Goal: Transaction & Acquisition: Purchase product/service

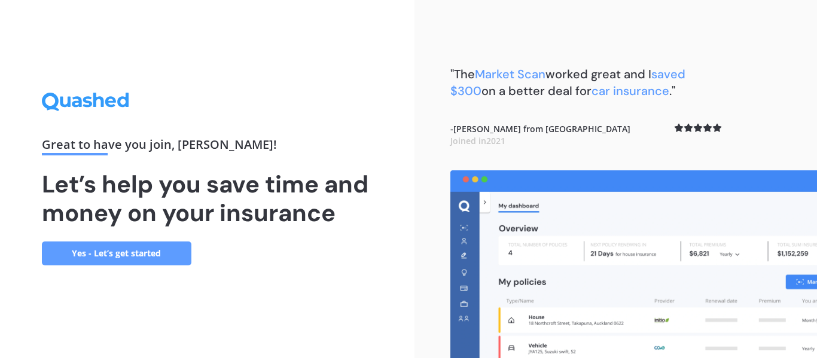
click at [118, 252] on link "Yes - Let’s get started" at bounding box center [116, 254] width 149 height 24
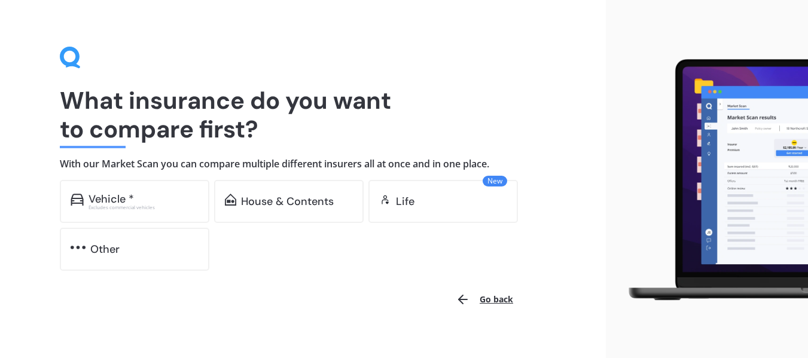
scroll to position [29, 0]
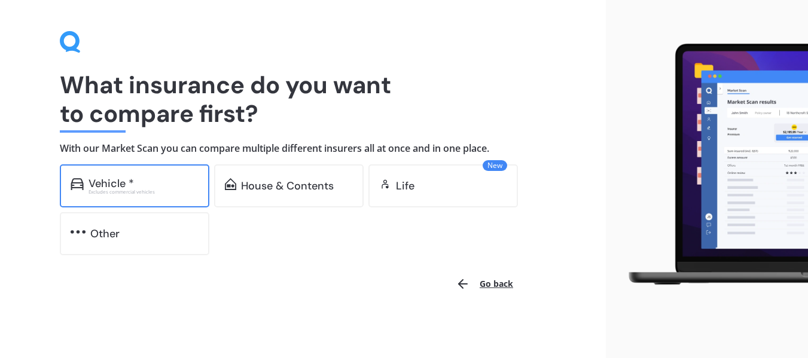
click at [115, 178] on div "Vehicle *" at bounding box center [111, 184] width 45 height 12
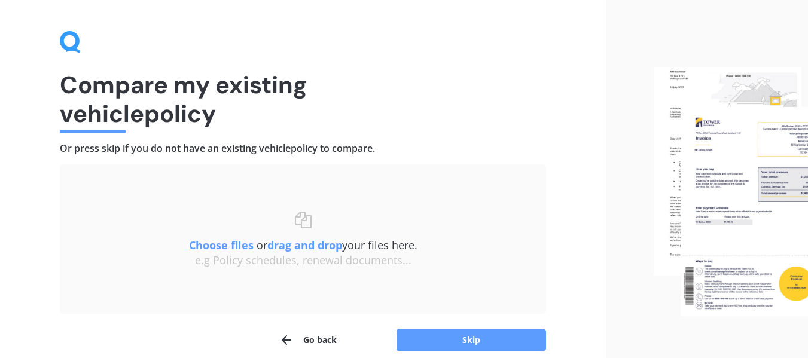
scroll to position [83, 0]
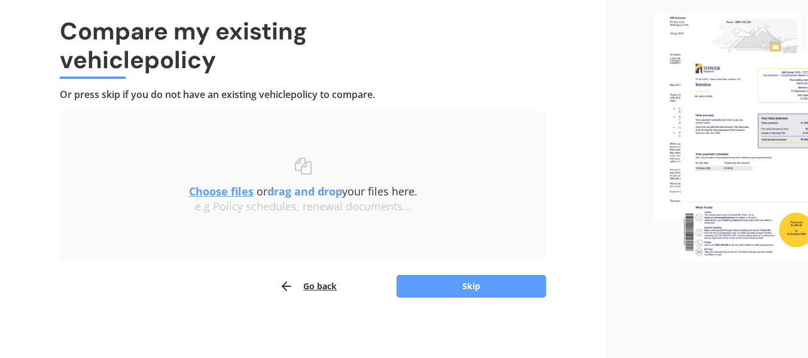
click at [329, 194] on b "drag and drop" at bounding box center [304, 191] width 75 height 14
drag, startPoint x: 189, startPoint y: 72, endPoint x: 243, endPoint y: 102, distance: 62.1
click at [191, 73] on h1 "Compare my existing vehicle policy" at bounding box center [303, 45] width 486 height 57
drag, startPoint x: 467, startPoint y: 283, endPoint x: 475, endPoint y: 277, distance: 10.6
click at [475, 277] on button "Skip" at bounding box center [470, 286] width 149 height 23
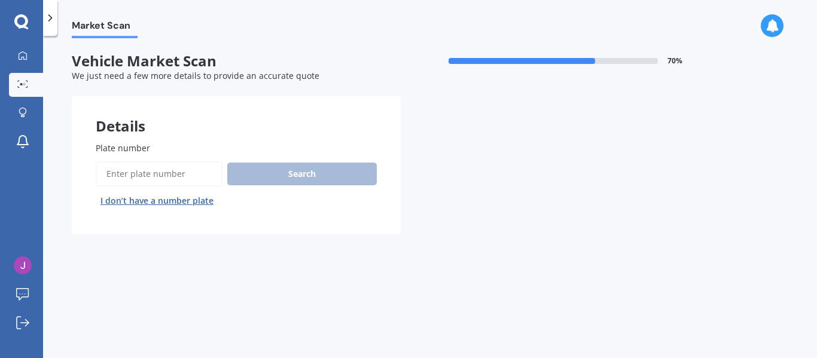
drag, startPoint x: 127, startPoint y: 175, endPoint x: 161, endPoint y: 181, distance: 34.7
click at [129, 175] on input "Plate number" at bounding box center [159, 173] width 127 height 25
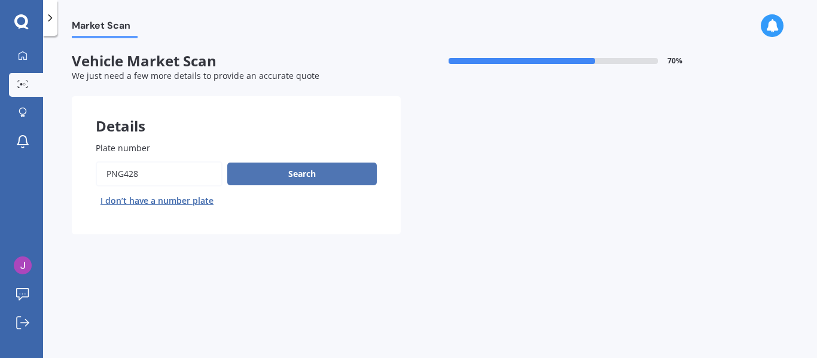
type input "png428"
click at [310, 171] on button "Search" at bounding box center [301, 174] width 149 height 23
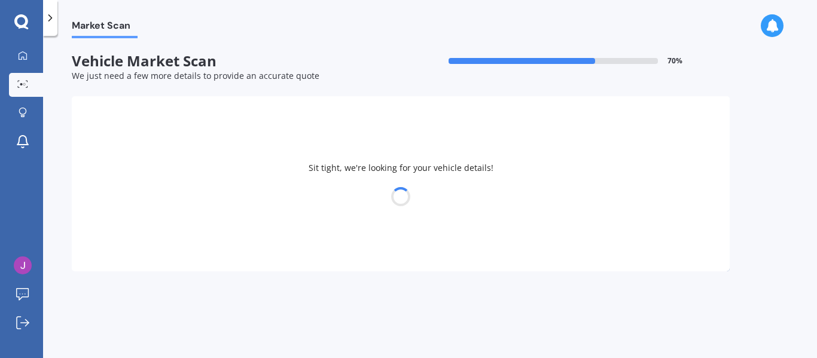
select select "NISSAN"
select select "LAFESTA"
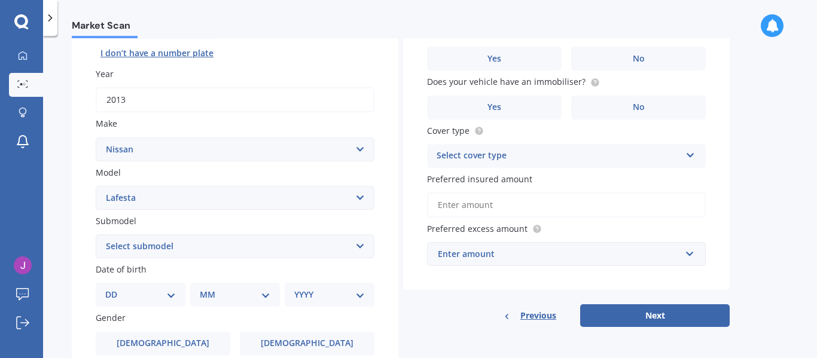
scroll to position [117, 0]
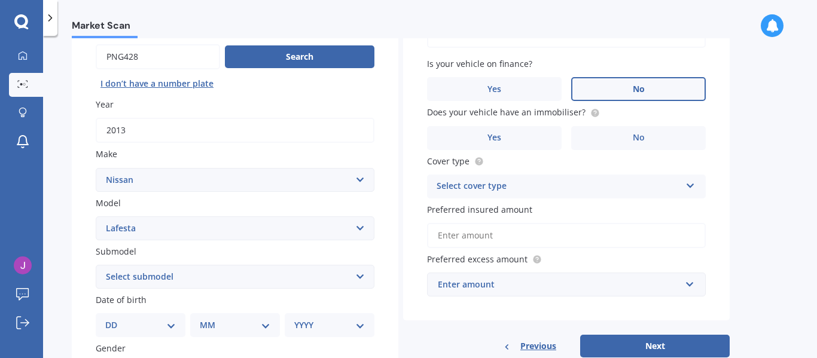
drag, startPoint x: 646, startPoint y: 87, endPoint x: 654, endPoint y: 93, distance: 9.3
click at [646, 88] on label "No" at bounding box center [638, 89] width 135 height 24
click at [0, 0] on input "No" at bounding box center [0, 0] width 0 height 0
click at [633, 134] on span "No" at bounding box center [639, 138] width 12 height 10
click at [0, 0] on input "No" at bounding box center [0, 0] width 0 height 0
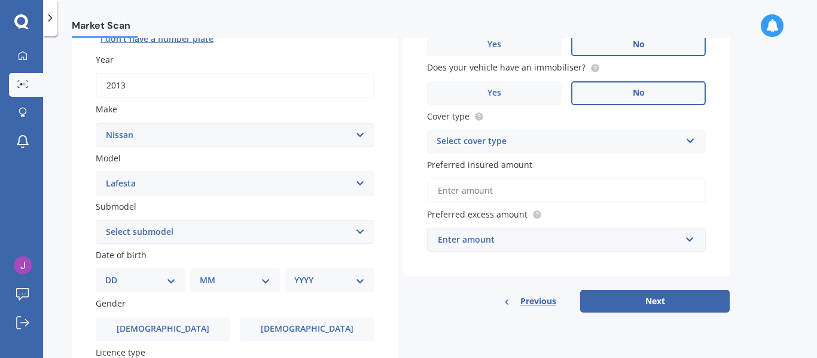
scroll to position [164, 0]
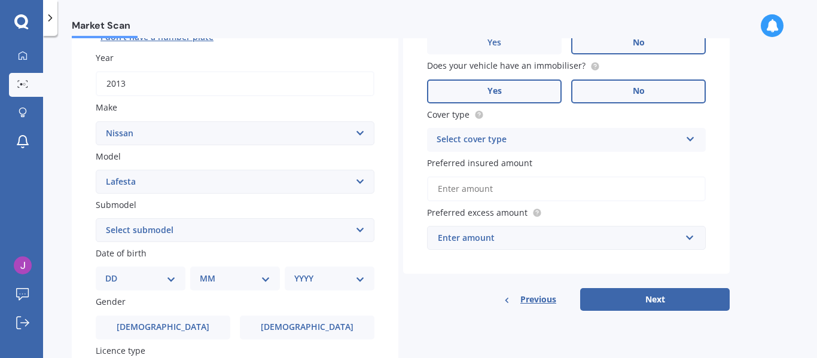
click at [490, 92] on span "Yes" at bounding box center [494, 91] width 14 height 10
click at [0, 0] on input "Yes" at bounding box center [0, 0] width 0 height 0
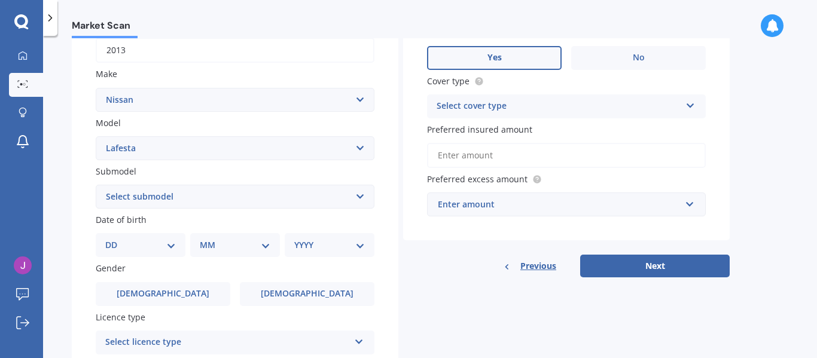
scroll to position [199, 0]
click at [692, 101] on icon at bounding box center [690, 102] width 10 height 8
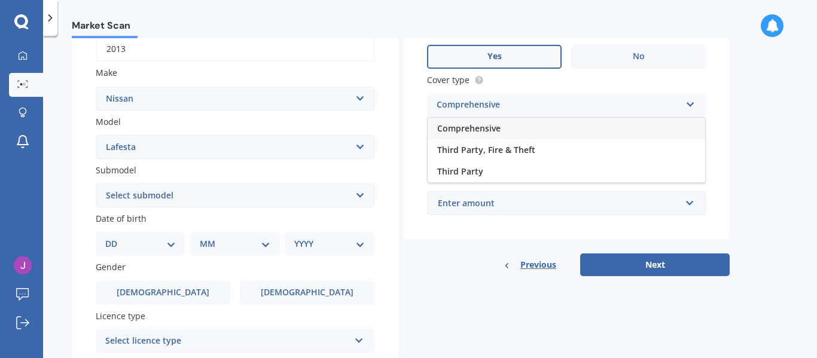
click at [480, 126] on span "Comprehensive" at bounding box center [468, 128] width 63 height 11
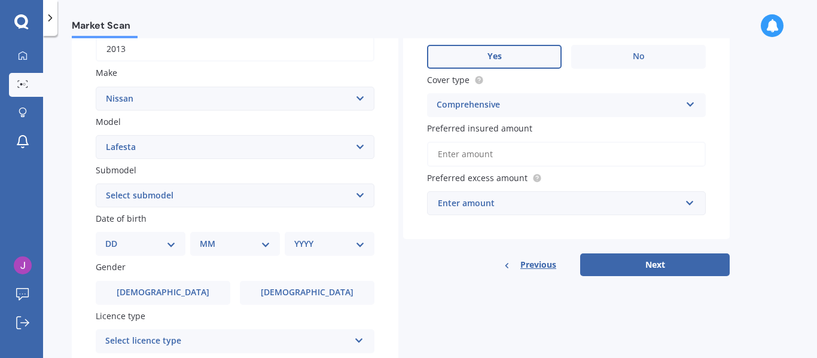
click at [520, 128] on span "Preferred insured amount" at bounding box center [479, 128] width 105 height 11
click at [520, 142] on input "Preferred insured amount" at bounding box center [566, 154] width 279 height 25
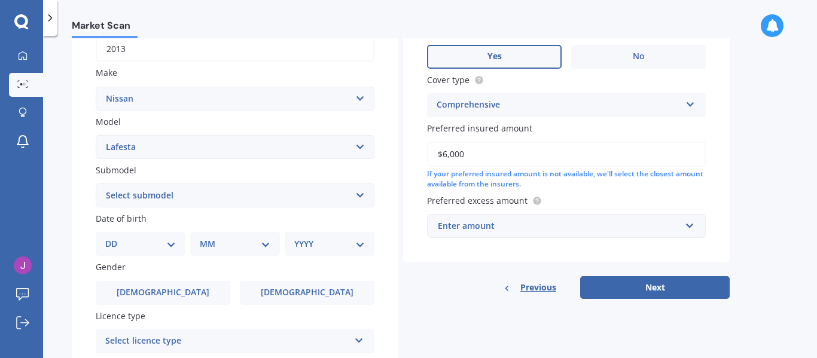
type input "$6,000"
click at [689, 227] on input "text" at bounding box center [562, 226] width 268 height 23
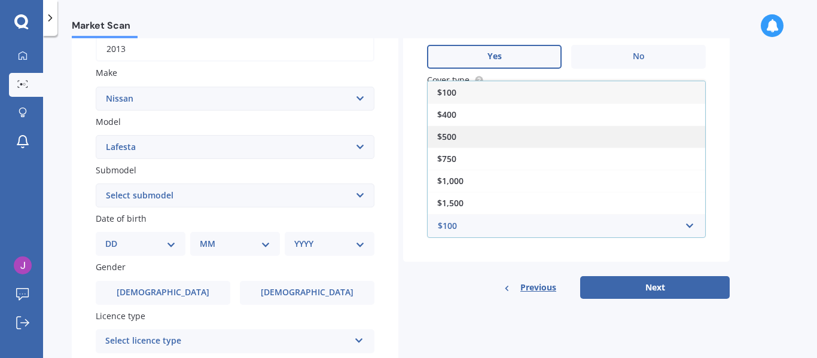
click at [454, 132] on span "$500" at bounding box center [446, 136] width 19 height 11
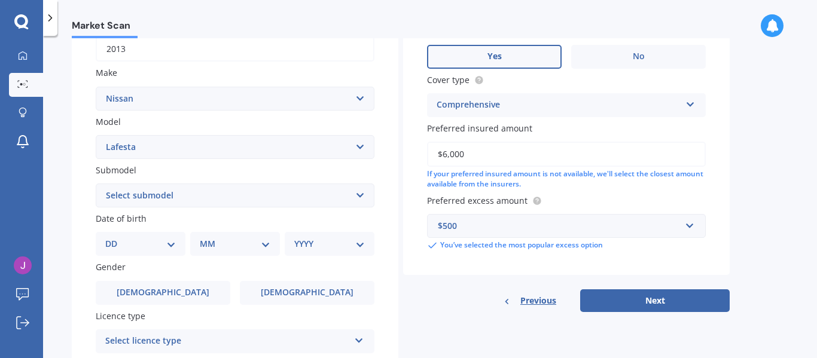
click at [361, 194] on select "Select submodel (All)" at bounding box center [235, 196] width 279 height 24
click at [357, 195] on select "Select submodel (All)" at bounding box center [235, 196] width 279 height 24
select select "(ALL)"
click at [96, 184] on select "Select submodel (All)" at bounding box center [235, 196] width 279 height 24
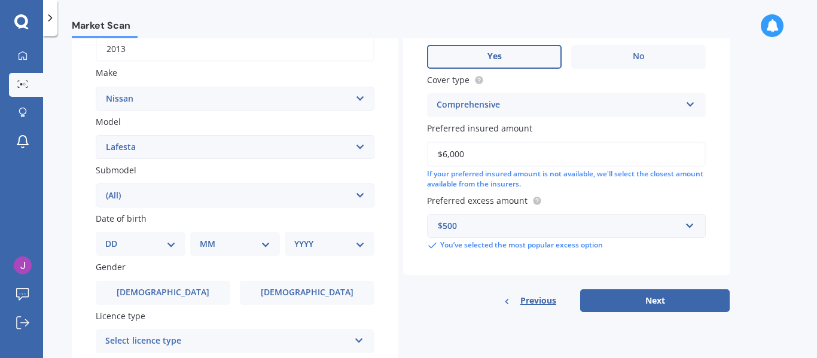
click at [169, 243] on select "DD 01 02 03 04 05 06 07 08 09 10 11 12 13 14 15 16 17 18 19 20 21 22 23 24 25 2…" at bounding box center [140, 243] width 71 height 13
select select "30"
click at [115, 237] on select "DD 01 02 03 04 05 06 07 08 09 10 11 12 13 14 15 16 17 18 19 20 21 22 23 24 25 2…" at bounding box center [140, 243] width 71 height 13
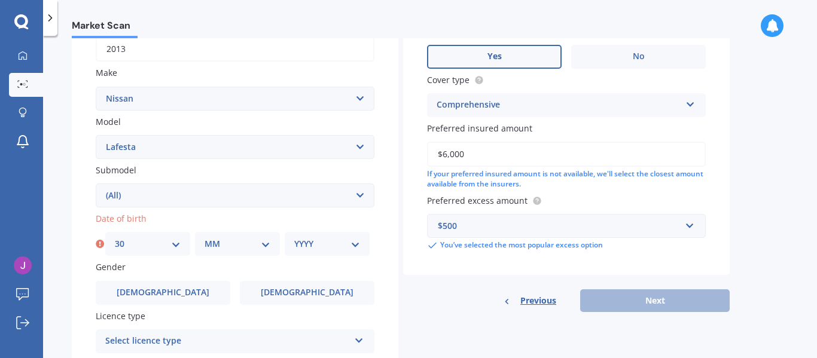
click at [265, 246] on select "MM 01 02 03 04 05 06 07 08 09 10 11 12" at bounding box center [238, 243] width 66 height 13
select select "01"
click at [205, 237] on select "MM 01 02 03 04 05 06 07 08 09 10 11 12" at bounding box center [238, 243] width 66 height 13
click at [358, 243] on select "YYYY 2025 2024 2023 2022 2021 2020 2019 2018 2017 2016 2015 2014 2013 2012 2011…" at bounding box center [327, 243] width 66 height 13
select select "1948"
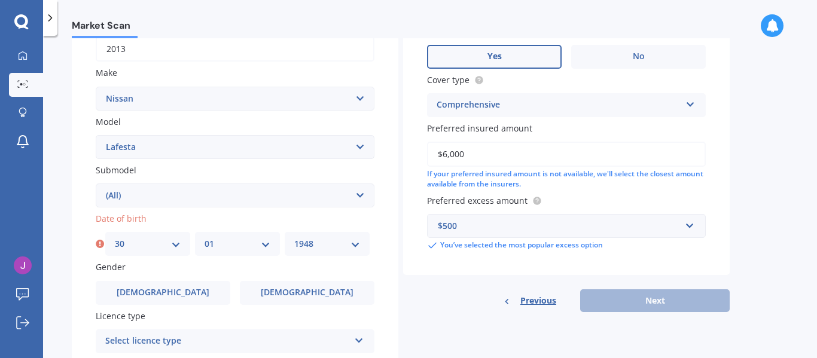
click at [294, 237] on select "YYYY 2025 2024 2023 2022 2021 2020 2019 2018 2017 2016 2015 2014 2013 2012 2011…" at bounding box center [327, 243] width 66 height 13
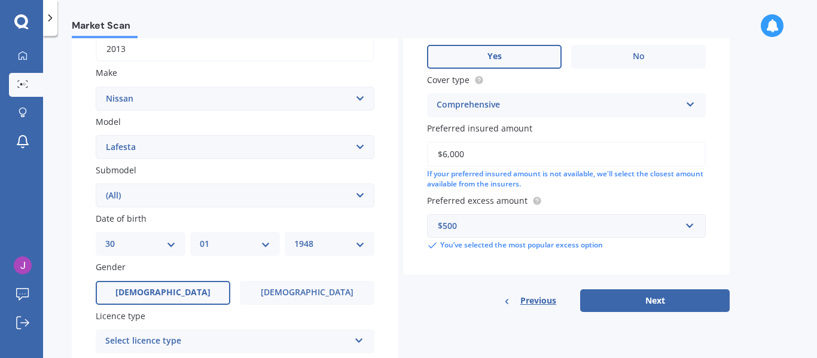
drag, startPoint x: 166, startPoint y: 295, endPoint x: 235, endPoint y: 295, distance: 69.4
click at [167, 295] on span "[DEMOGRAPHIC_DATA]" at bounding box center [162, 293] width 95 height 10
click at [0, 0] on input "[DEMOGRAPHIC_DATA]" at bounding box center [0, 0] width 0 height 0
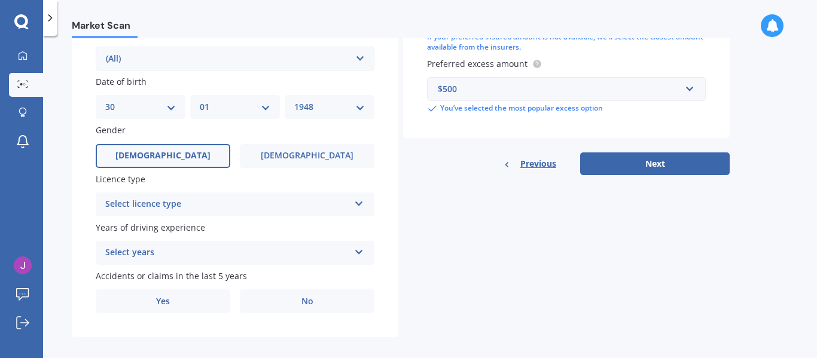
scroll to position [346, 0]
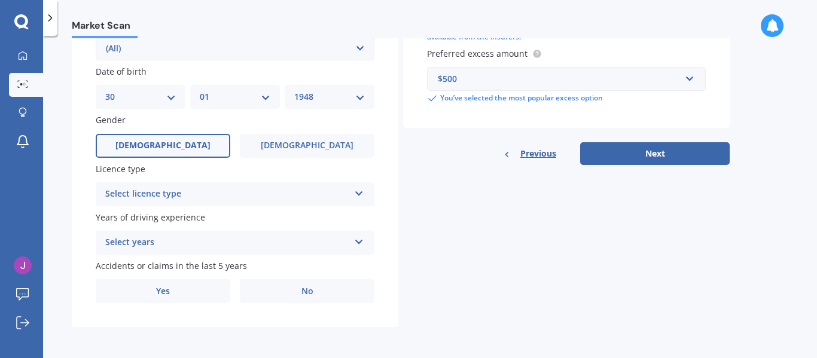
click at [360, 192] on icon at bounding box center [359, 191] width 10 height 8
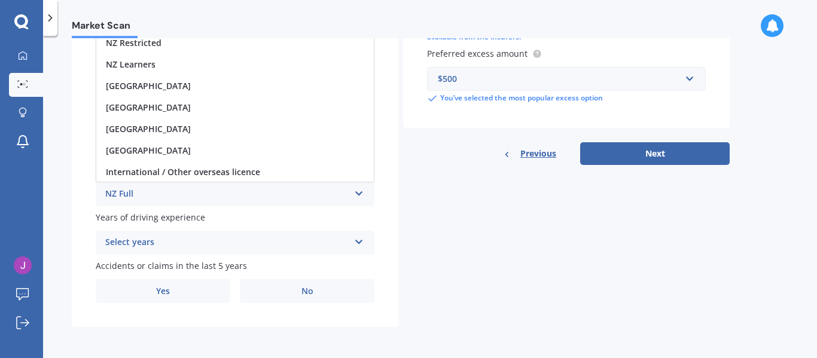
click at [135, 196] on div "NZ Full" at bounding box center [227, 194] width 244 height 14
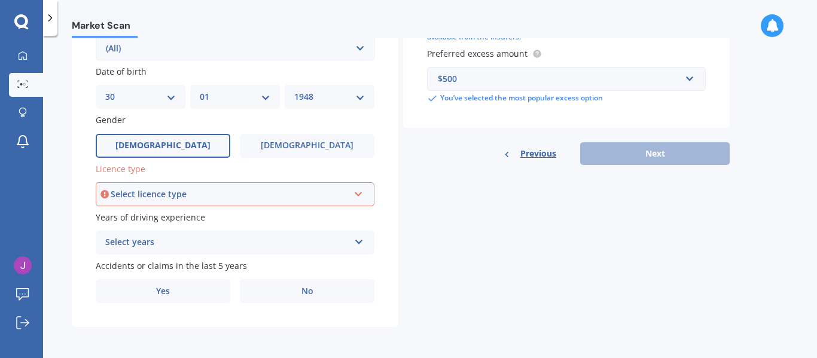
click at [359, 190] on icon at bounding box center [358, 192] width 10 height 8
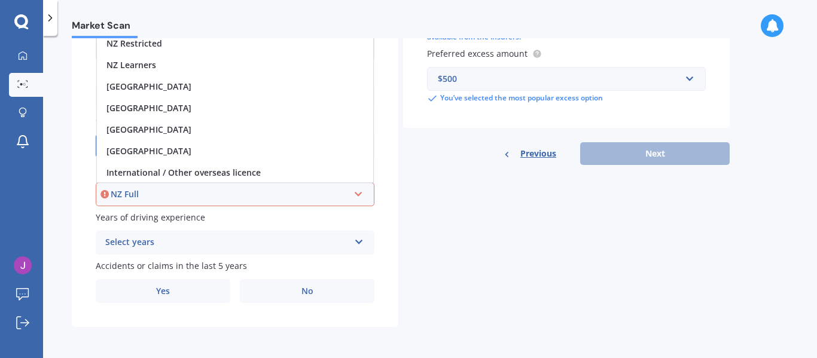
click at [140, 193] on div "NZ Full" at bounding box center [230, 194] width 238 height 13
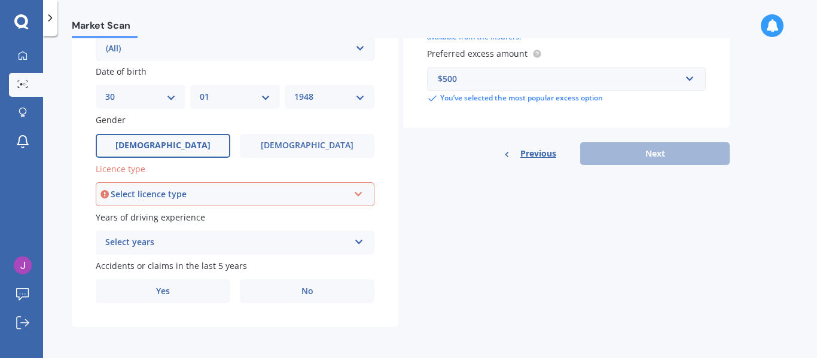
click at [363, 193] on icon at bounding box center [358, 192] width 10 height 8
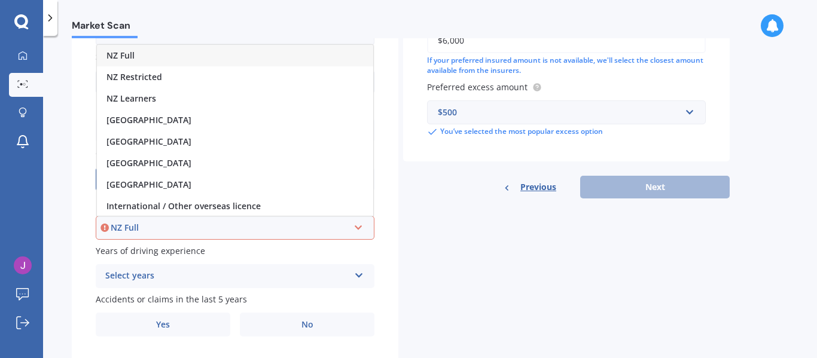
scroll to position [301, 0]
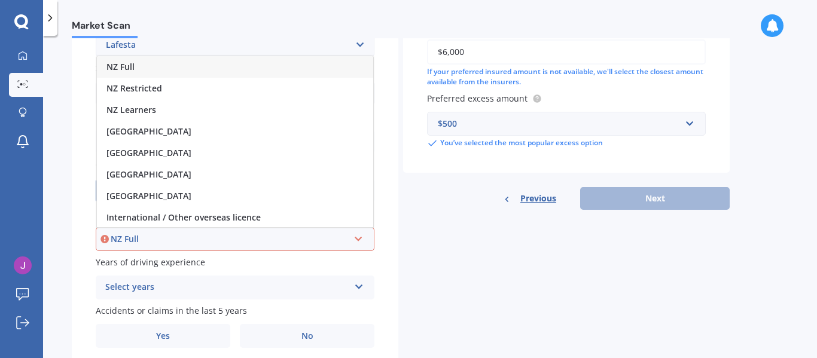
click at [154, 62] on div "NZ Full" at bounding box center [235, 67] width 276 height 22
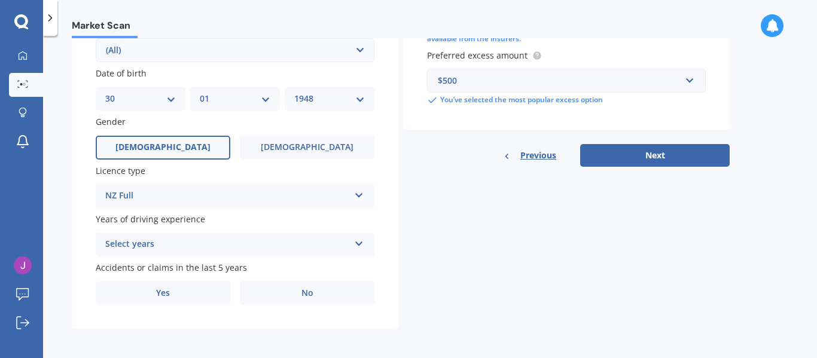
scroll to position [346, 0]
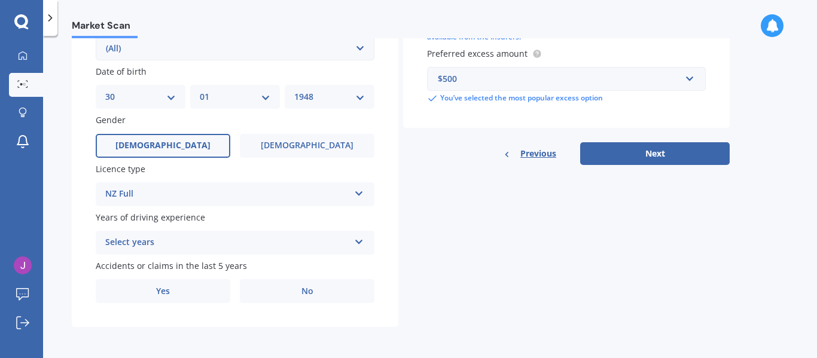
click at [359, 242] on icon at bounding box center [359, 240] width 10 height 8
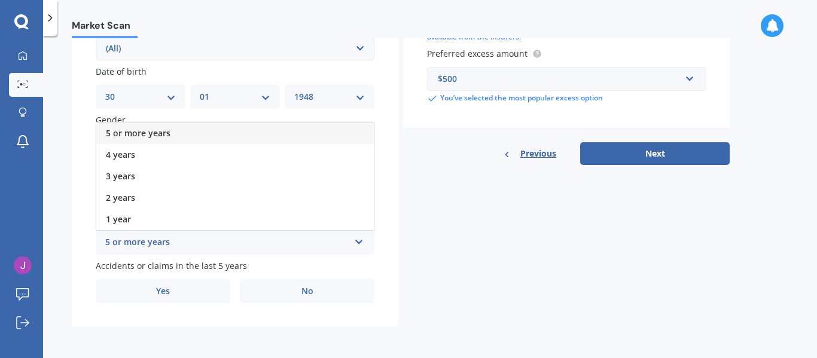
drag, startPoint x: 245, startPoint y: 123, endPoint x: 264, endPoint y: 135, distance: 23.4
click at [246, 123] on div "5 or more years" at bounding box center [234, 134] width 277 height 22
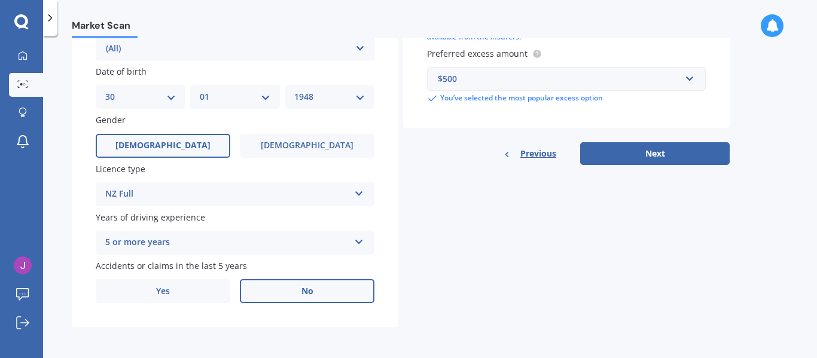
click at [300, 288] on label "No" at bounding box center [307, 291] width 135 height 24
click at [0, 0] on input "No" at bounding box center [0, 0] width 0 height 0
click at [656, 148] on button "Next" at bounding box center [654, 153] width 149 height 23
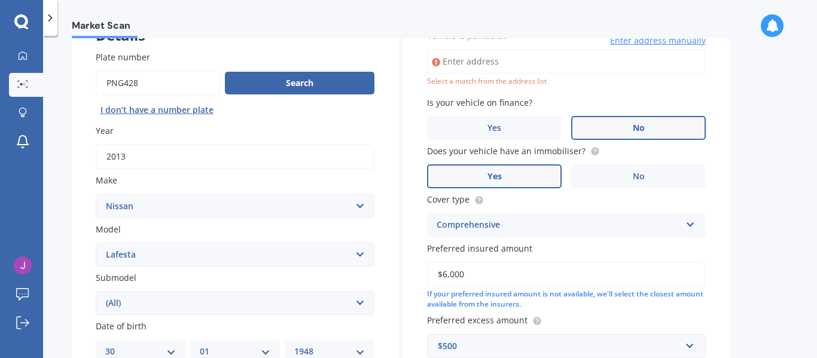
scroll to position [82, 0]
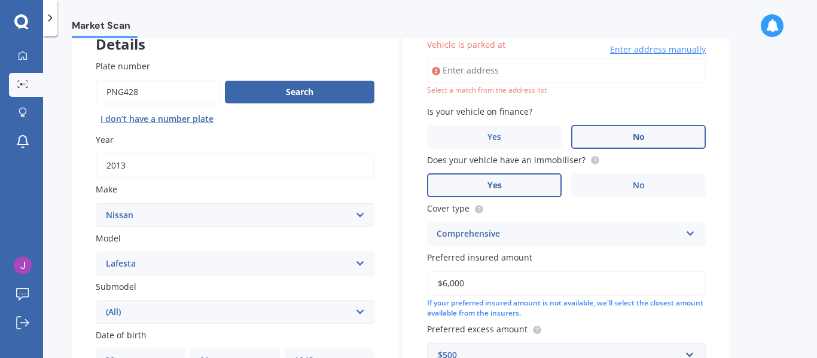
click at [451, 74] on input "Vehicle is parked at" at bounding box center [566, 70] width 279 height 25
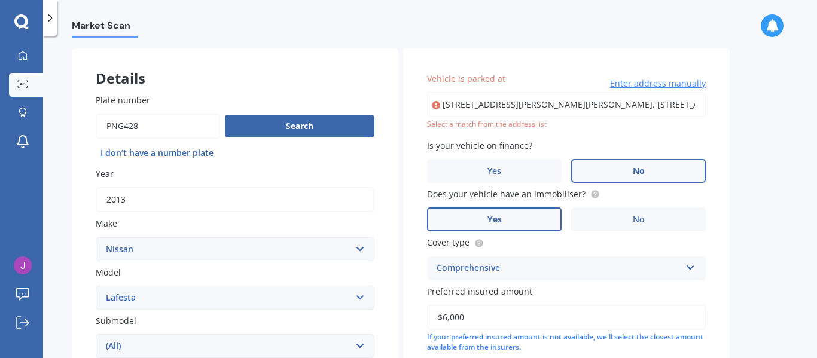
scroll to position [45, 0]
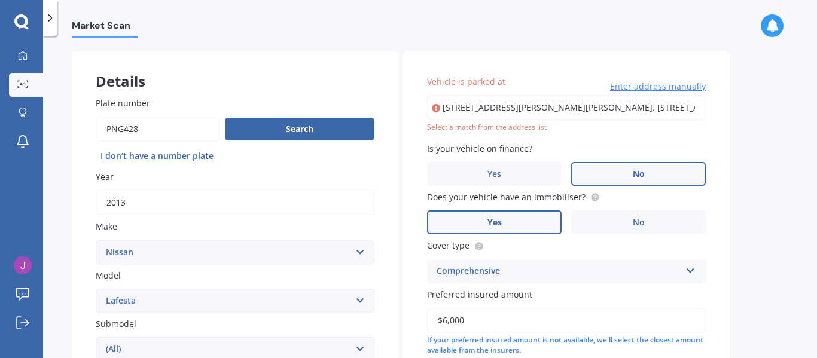
click at [566, 110] on input "[STREET_ADDRESS][PERSON_NAME][PERSON_NAME]. [STREET_ADDRESS]" at bounding box center [566, 107] width 279 height 25
click at [502, 109] on input "[STREET_ADDRESS][PERSON_NAME][PERSON_NAME]. [STREET_ADDRESS]" at bounding box center [566, 107] width 279 height 25
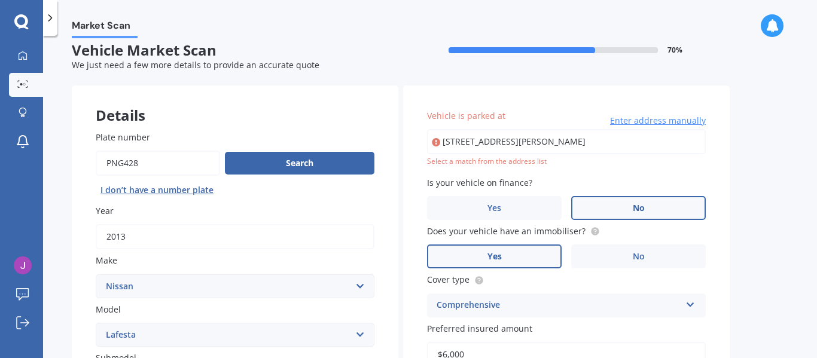
scroll to position [0, 0]
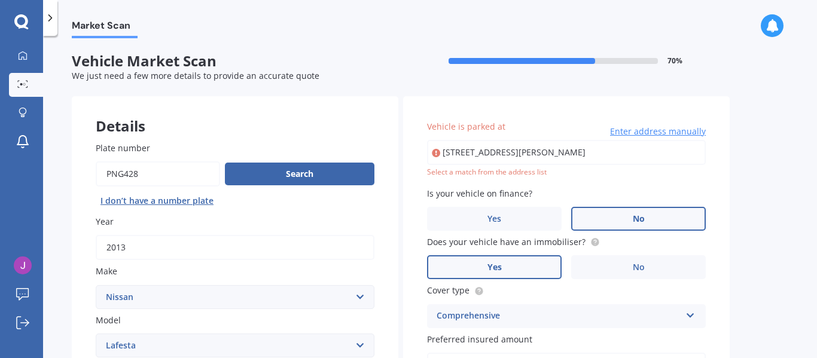
click at [436, 151] on icon at bounding box center [436, 153] width 8 height 12
drag, startPoint x: 617, startPoint y: 152, endPoint x: 385, endPoint y: 152, distance: 231.4
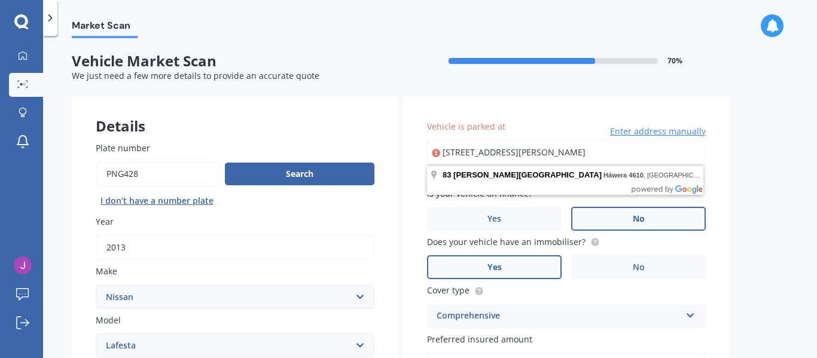
scroll to position [282, 0]
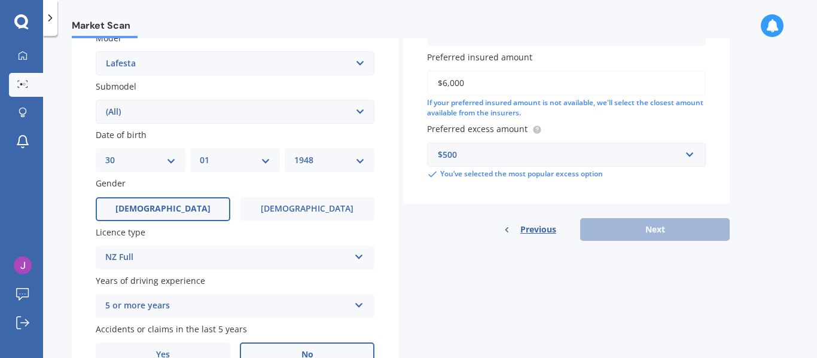
click at [659, 223] on div "Previous Next" at bounding box center [566, 229] width 327 height 23
click at [659, 232] on div "Previous Next" at bounding box center [566, 229] width 327 height 23
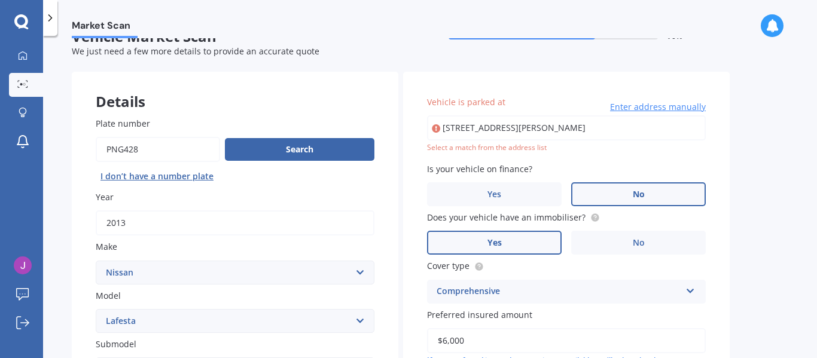
scroll to position [0, 0]
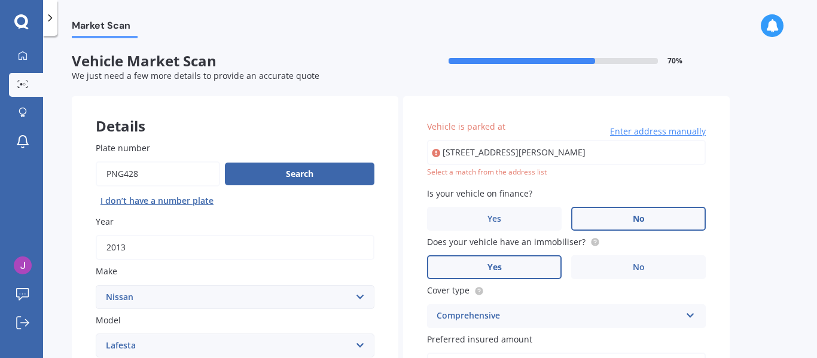
click at [492, 126] on span "Vehicle is parked at" at bounding box center [466, 126] width 78 height 11
click at [492, 140] on input "[STREET_ADDRESS][PERSON_NAME]" at bounding box center [566, 152] width 279 height 25
type input "[STREET_ADDRESS][PERSON_NAME]"
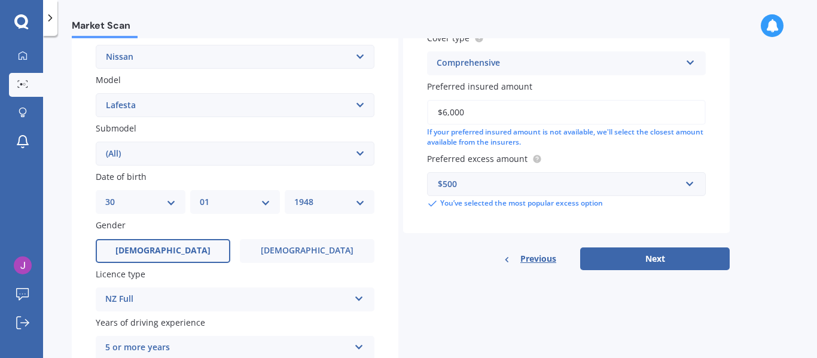
scroll to position [346, 0]
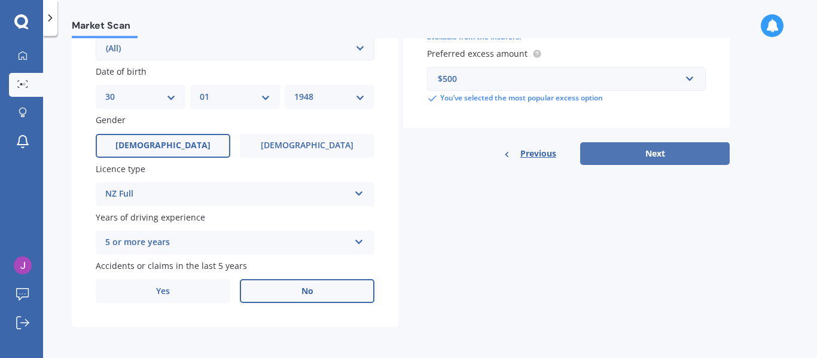
click at [666, 152] on button "Next" at bounding box center [654, 153] width 149 height 23
select select "30"
select select "01"
select select "1948"
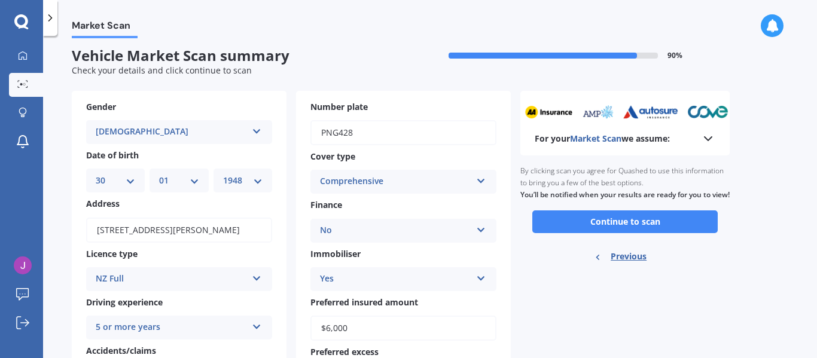
scroll to position [0, 0]
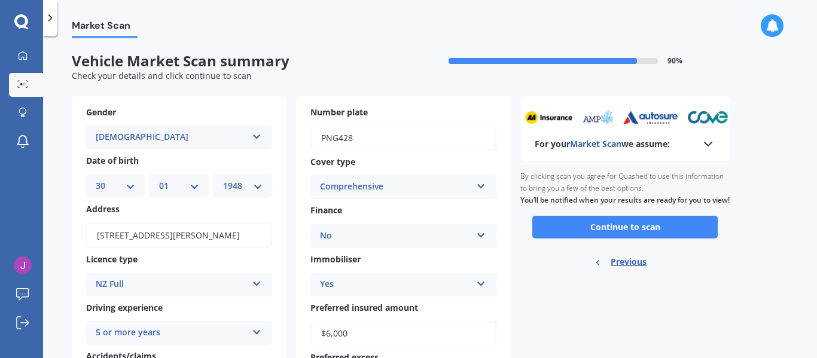
drag, startPoint x: 637, startPoint y: 239, endPoint x: 643, endPoint y: 240, distance: 6.7
click at [642, 239] on button "Continue to scan" at bounding box center [624, 227] width 185 height 23
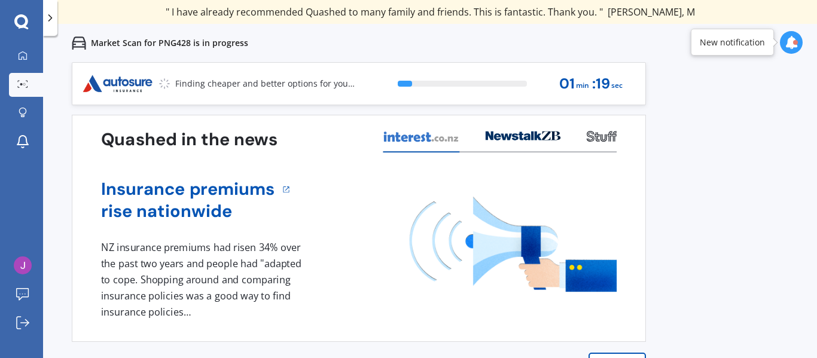
drag, startPoint x: 808, startPoint y: 182, endPoint x: 801, endPoint y: 193, distance: 12.9
drag, startPoint x: 780, startPoint y: 200, endPoint x: 780, endPoint y: 169, distance: 31.7
click at [780, 188] on div "Previous 60,000+ Kiwis have signed up to shop and save on insurance with us " H…" at bounding box center [430, 241] width 774 height 358
click at [786, 38] on icon at bounding box center [791, 42] width 13 height 13
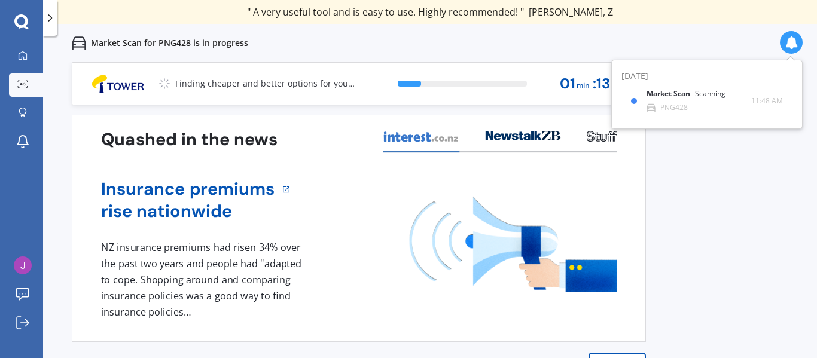
drag, startPoint x: 711, startPoint y: 202, endPoint x: 711, endPoint y: 214, distance: 12.0
click at [711, 214] on div "Previous 60,000+ Kiwis have signed up to shop and save on insurance with us " H…" at bounding box center [430, 241] width 774 height 358
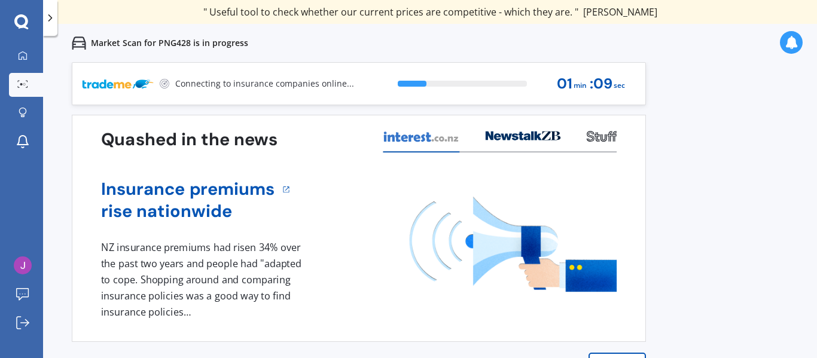
drag, startPoint x: 713, startPoint y: 209, endPoint x: 710, endPoint y: 226, distance: 17.1
click at [710, 228] on div "Previous 60,000+ Kiwis have signed up to shop and save on insurance with us " H…" at bounding box center [430, 241] width 774 height 358
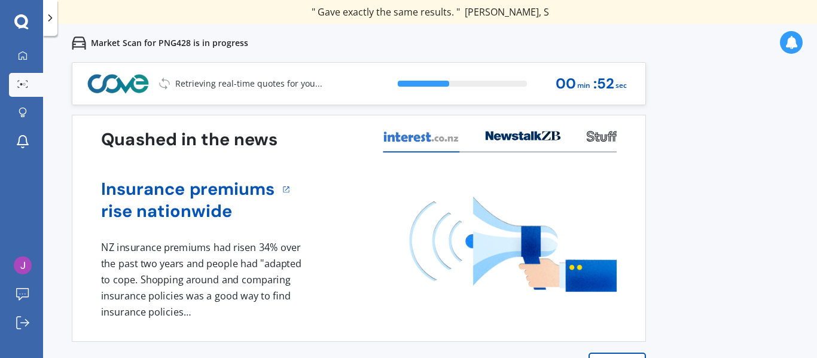
drag, startPoint x: 805, startPoint y: 98, endPoint x: 721, endPoint y: 38, distance: 103.9
click at [721, 38] on div "Market Scan for PNG428 is in progress" at bounding box center [430, 43] width 774 height 38
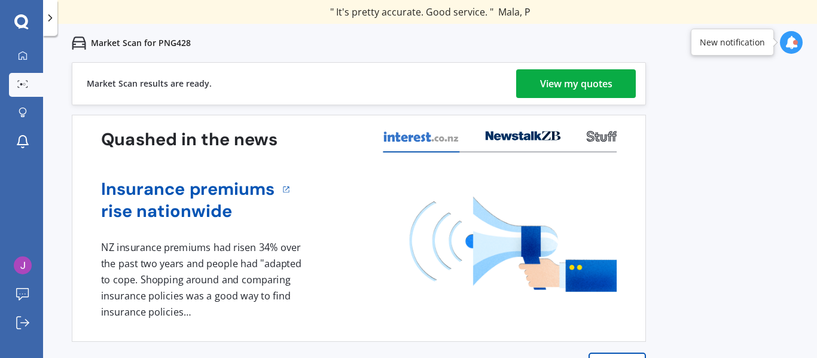
click at [582, 78] on div "View my quotes" at bounding box center [576, 83] width 72 height 29
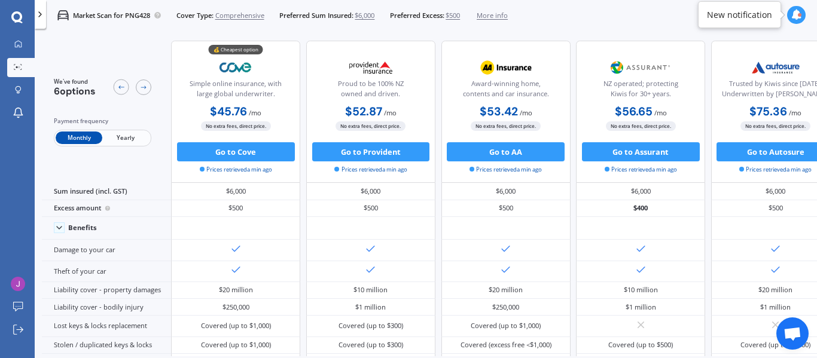
click at [117, 137] on span "Yearly" at bounding box center [125, 138] width 47 height 13
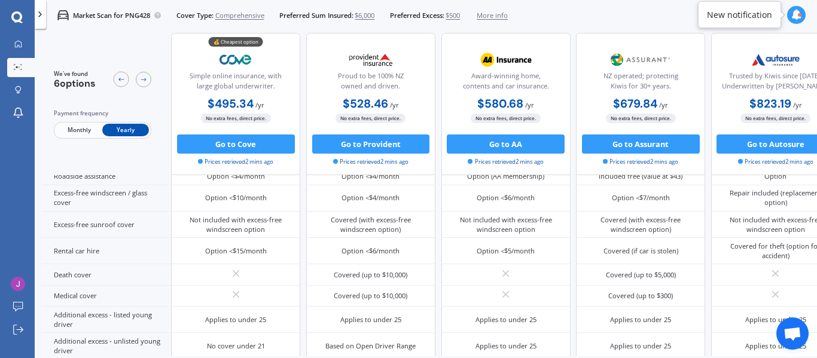
scroll to position [434, 0]
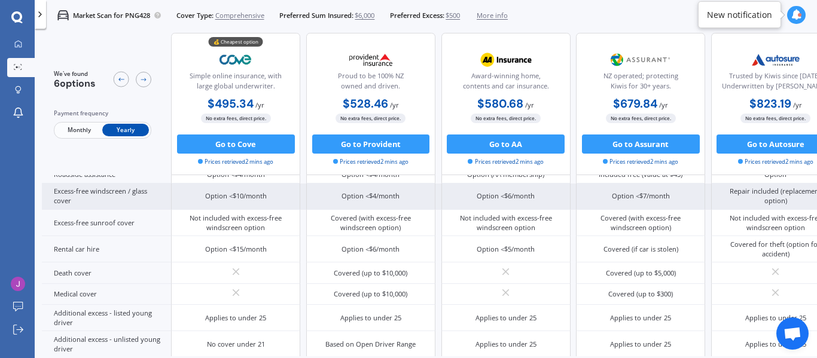
click at [202, 194] on div "Option <$10/month" at bounding box center [235, 197] width 129 height 26
drag, startPoint x: 141, startPoint y: 194, endPoint x: 150, endPoint y: 198, distance: 9.7
click at [143, 194] on div "Excess-free windscreen / glass cover" at bounding box center [106, 197] width 129 height 26
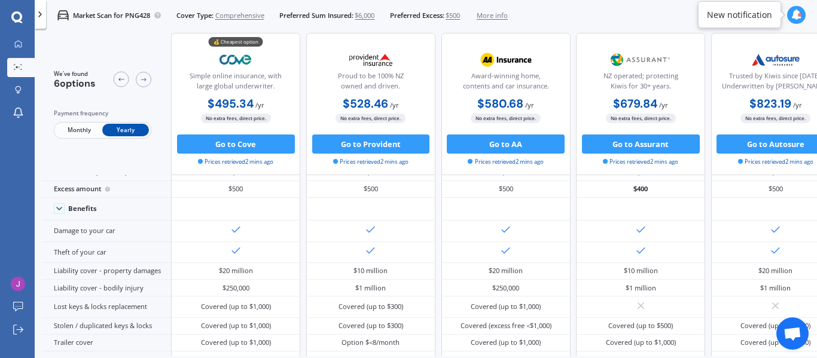
scroll to position [0, 0]
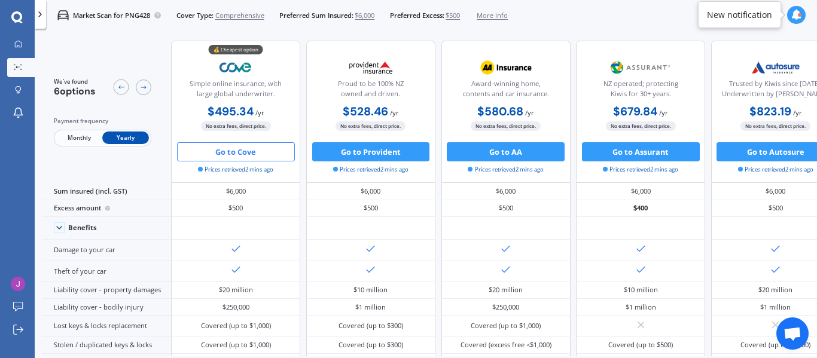
click at [240, 147] on button "Go to Cove" at bounding box center [236, 151] width 118 height 19
